Goal: Task Accomplishment & Management: Manage account settings

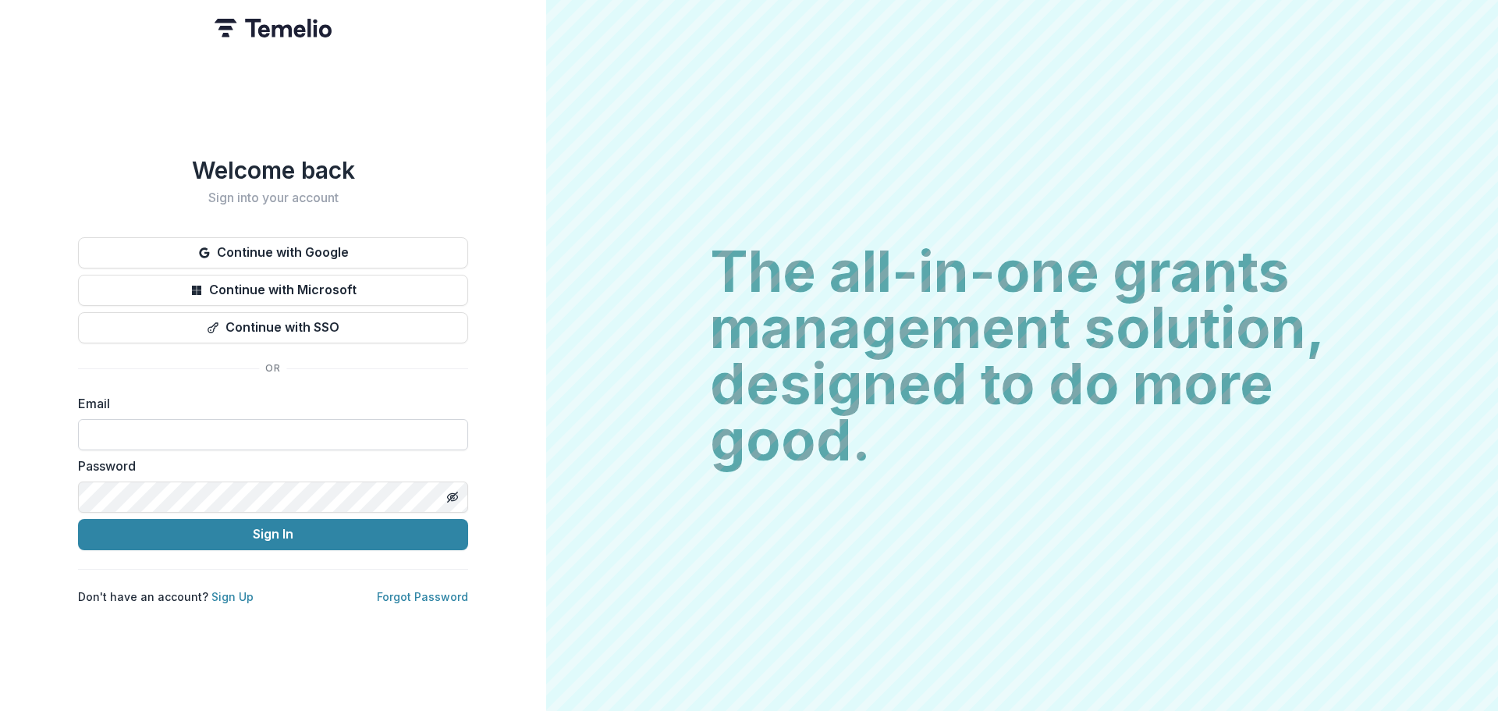
click at [81, 425] on input at bounding box center [273, 434] width 390 height 31
type input "**********"
click at [459, 490] on button "Toggle password visibility" at bounding box center [452, 497] width 25 height 25
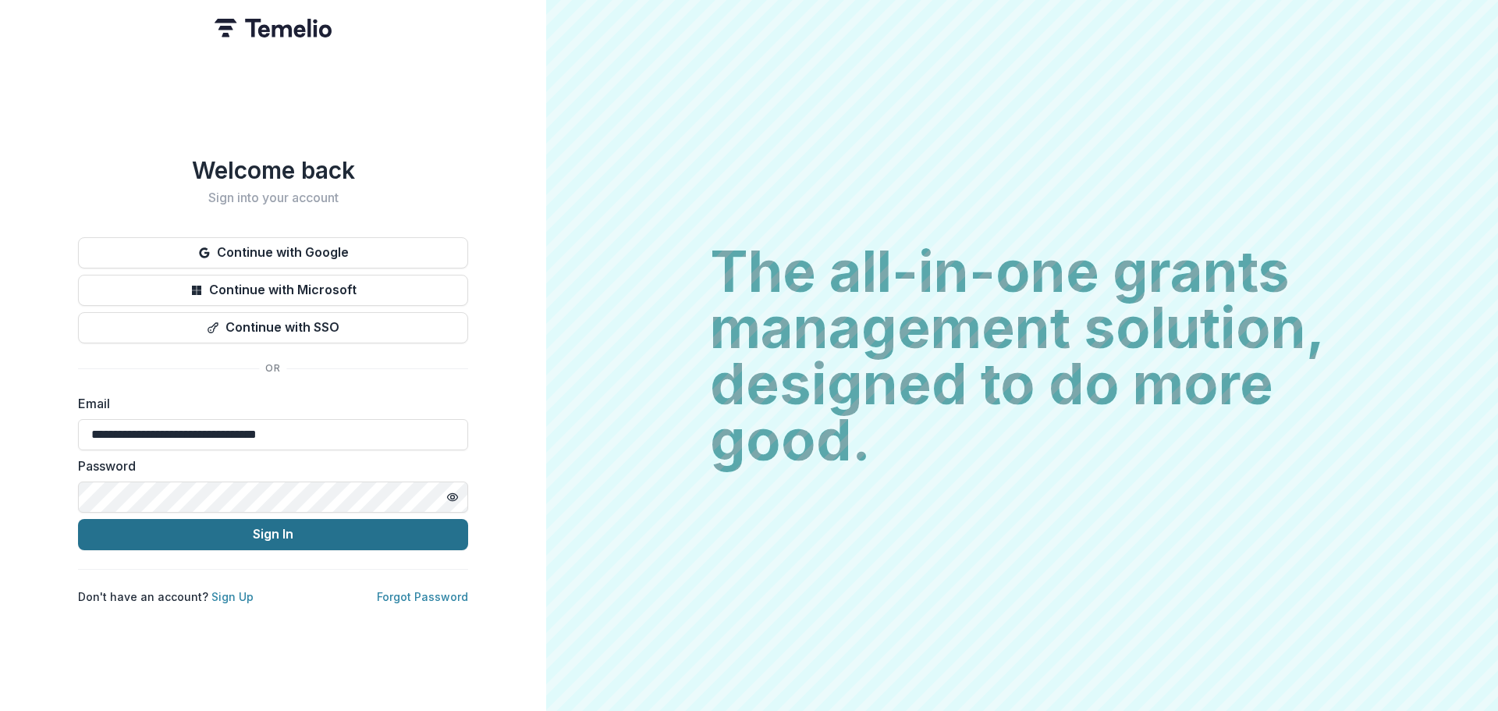
click at [297, 529] on button "Sign In" at bounding box center [273, 534] width 390 height 31
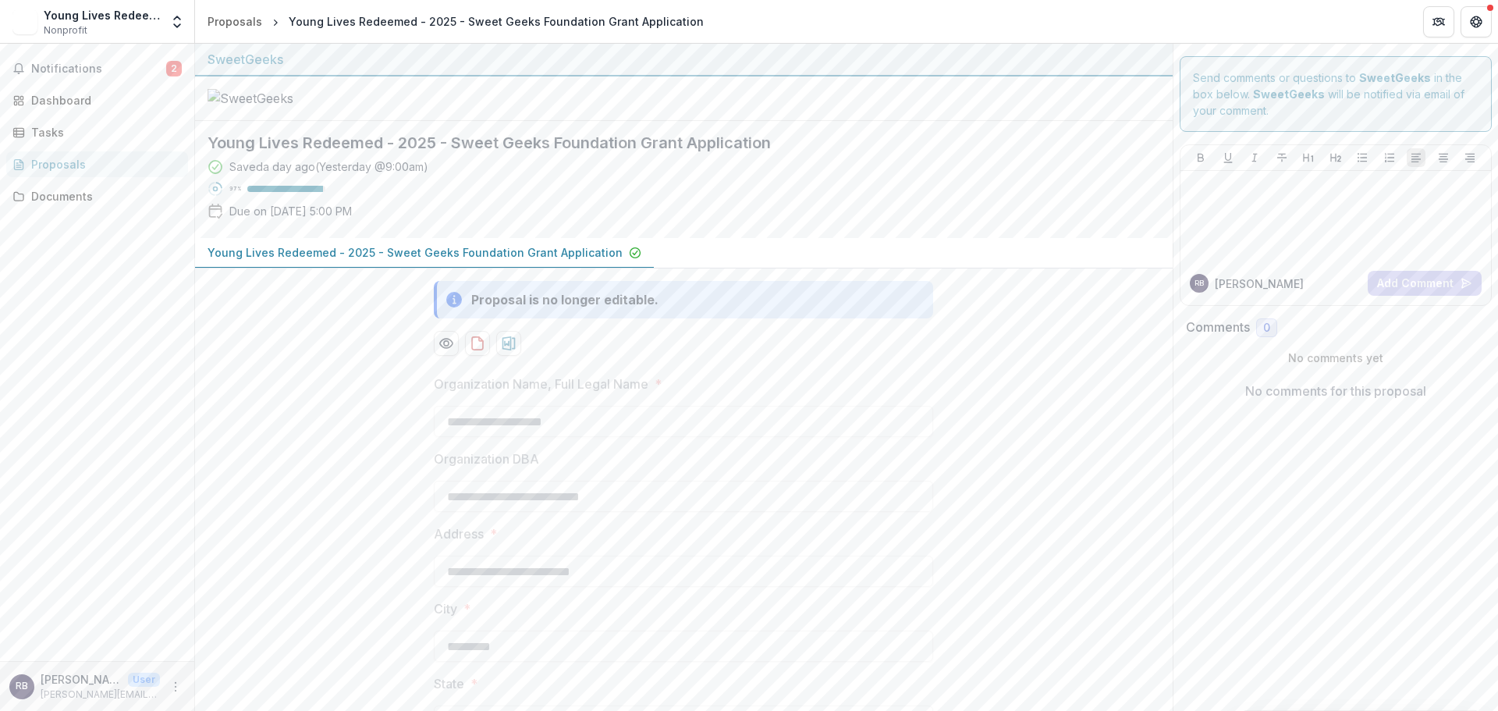
scroll to position [156, 0]
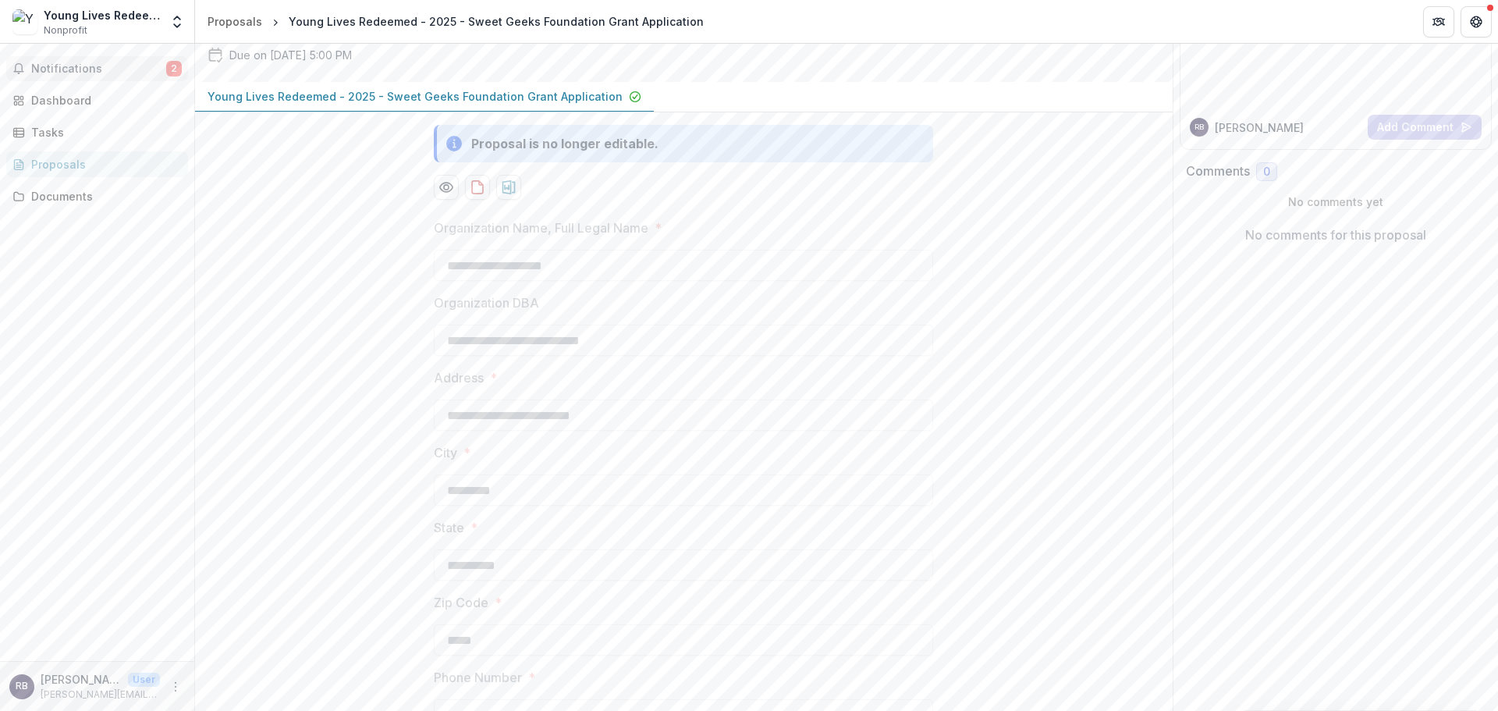
click at [139, 68] on span "Notifications" at bounding box center [98, 68] width 135 height 13
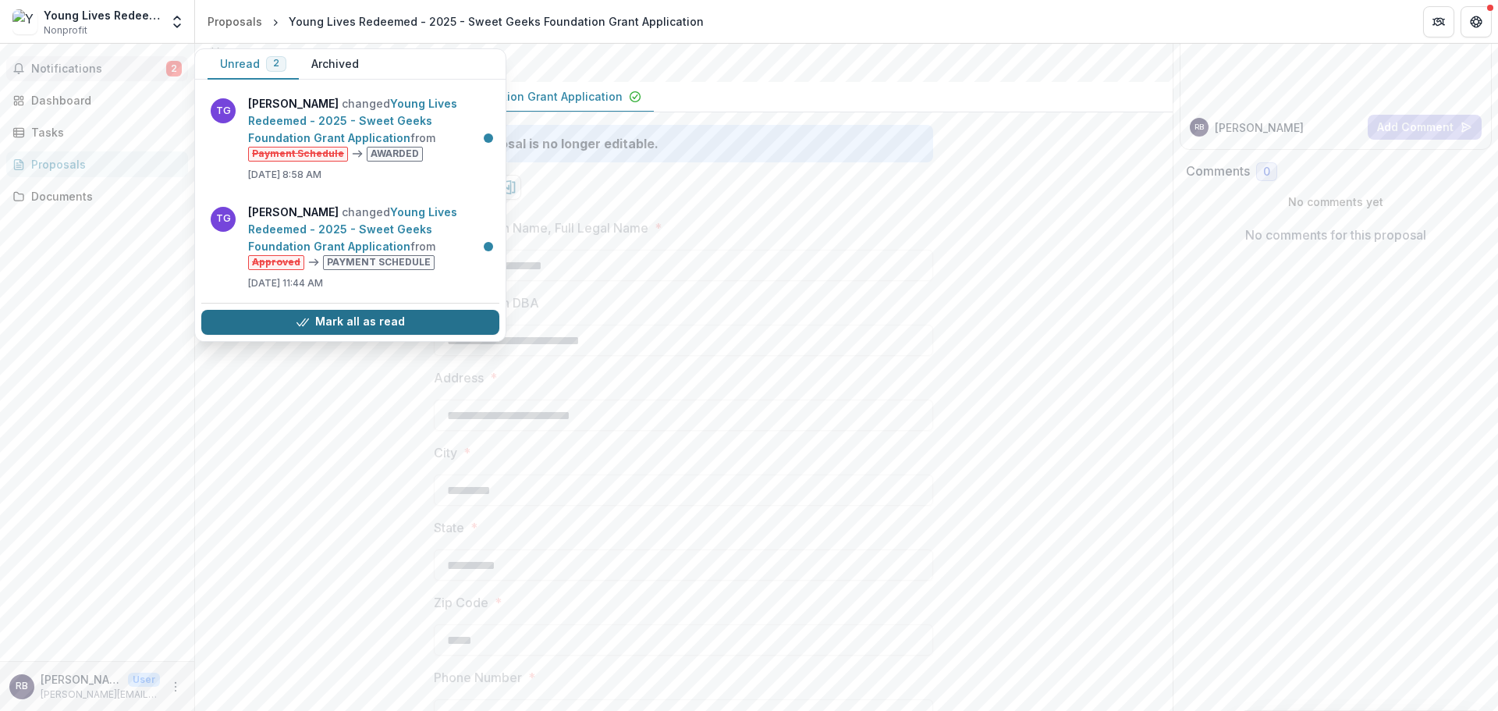
click at [403, 328] on button "Mark all as read" at bounding box center [350, 322] width 298 height 25
